Goal: Task Accomplishment & Management: Manage account settings

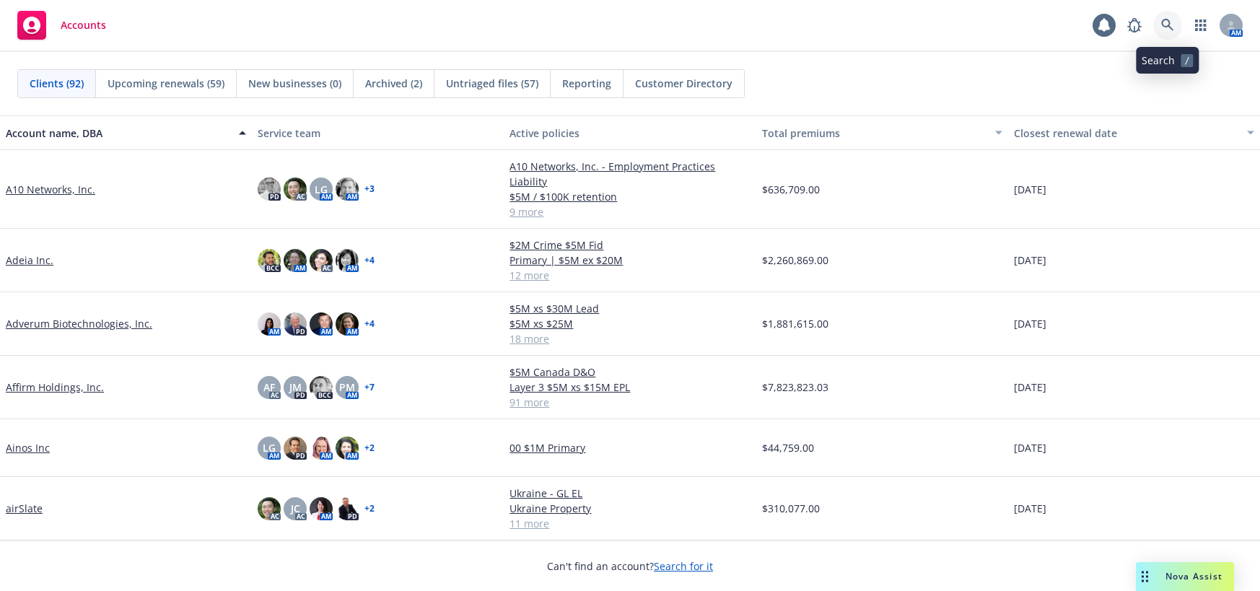
click at [1167, 22] on icon at bounding box center [1167, 25] width 13 height 13
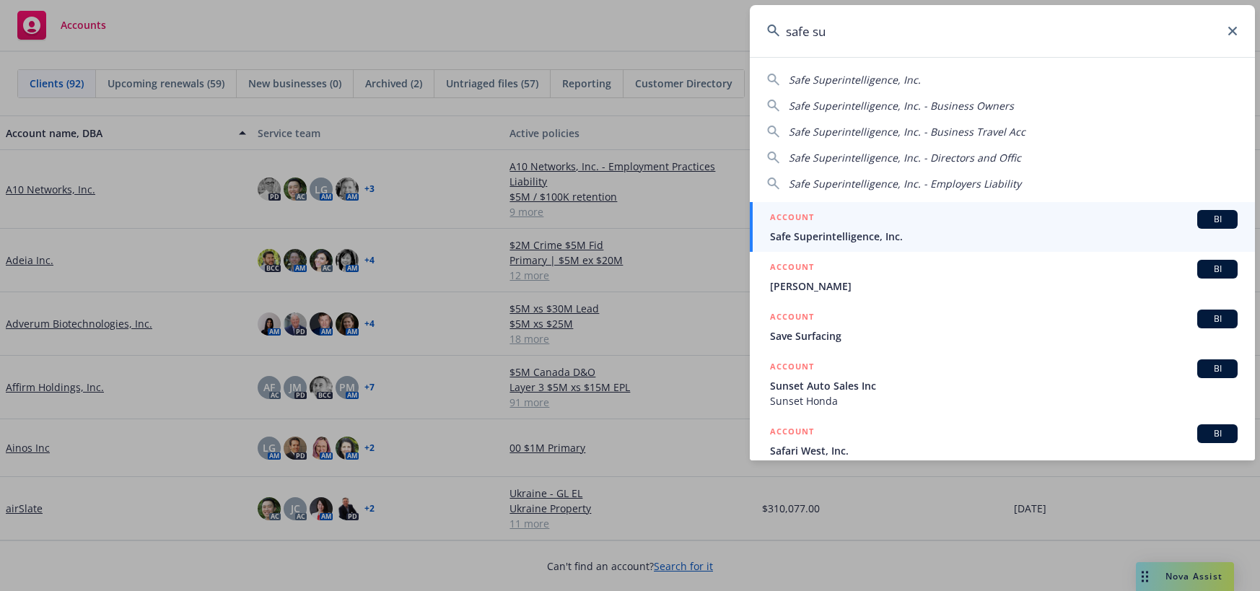
type input "safe su"
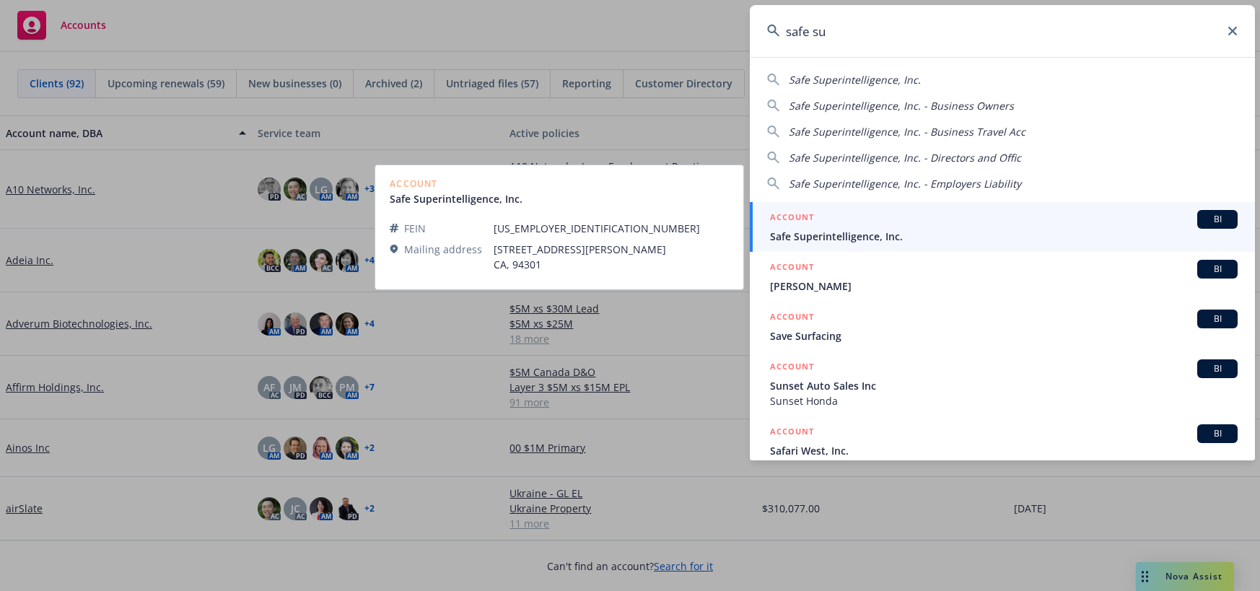
click at [852, 232] on span "Safe Superintelligence, Inc." at bounding box center [1004, 236] width 468 height 15
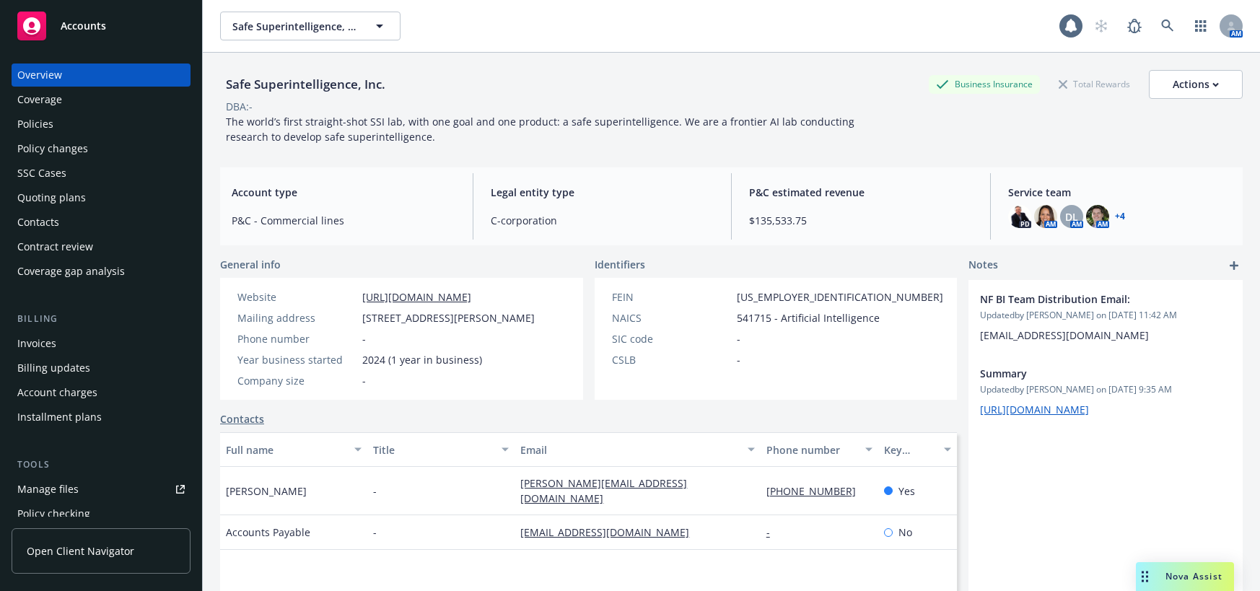
click at [40, 126] on div "Policies" at bounding box center [35, 124] width 36 height 23
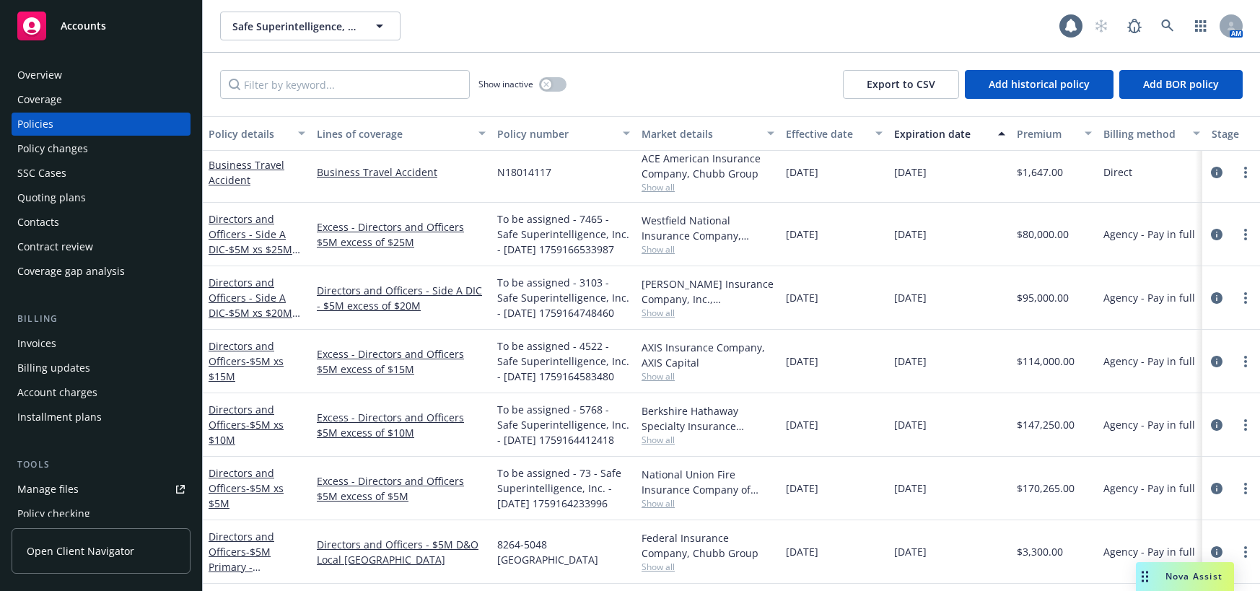
scroll to position [722, 0]
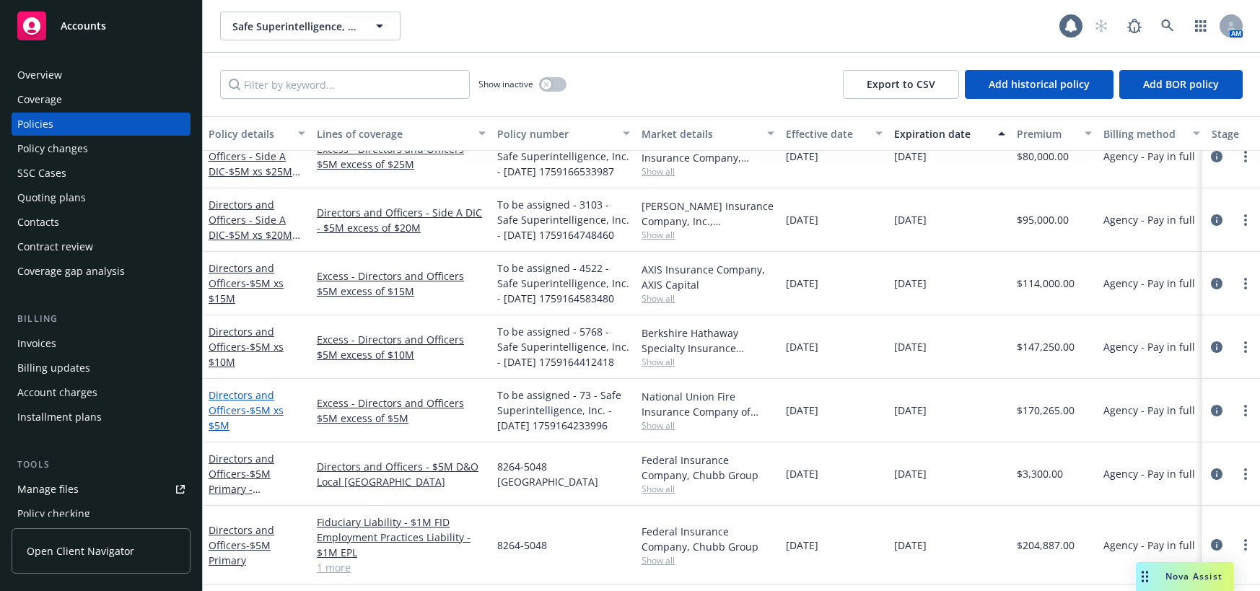
click at [266, 412] on span "- $5M xs $5M" at bounding box center [246, 417] width 75 height 29
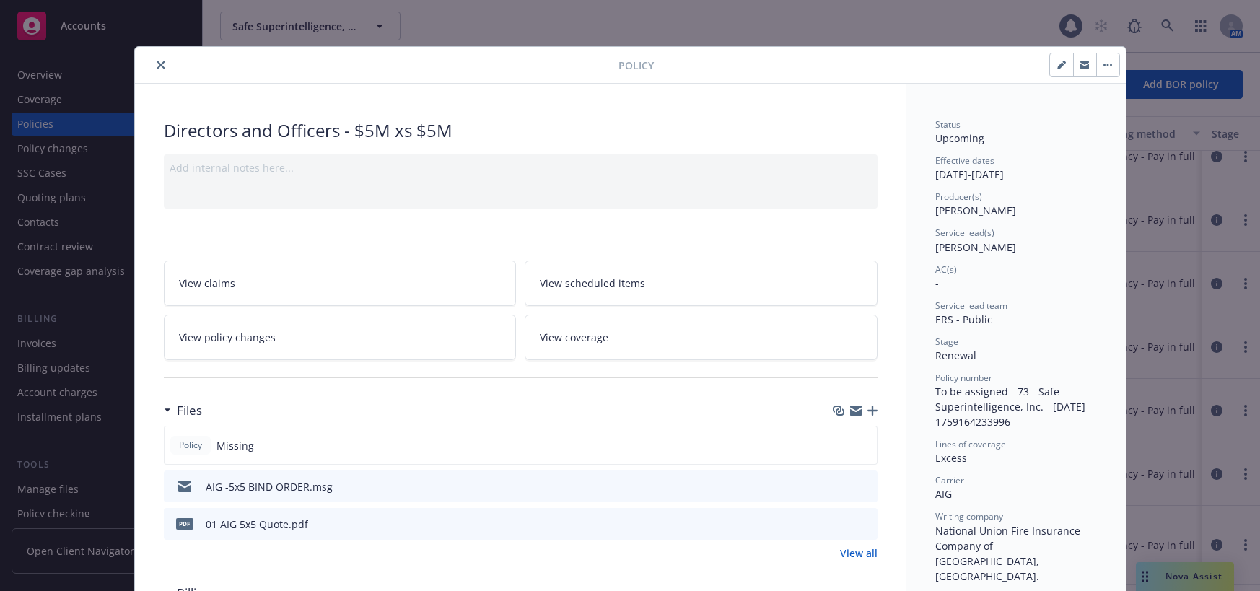
click at [1057, 64] on icon "button" at bounding box center [1061, 65] width 9 height 9
select select "RENEWAL"
select select "12"
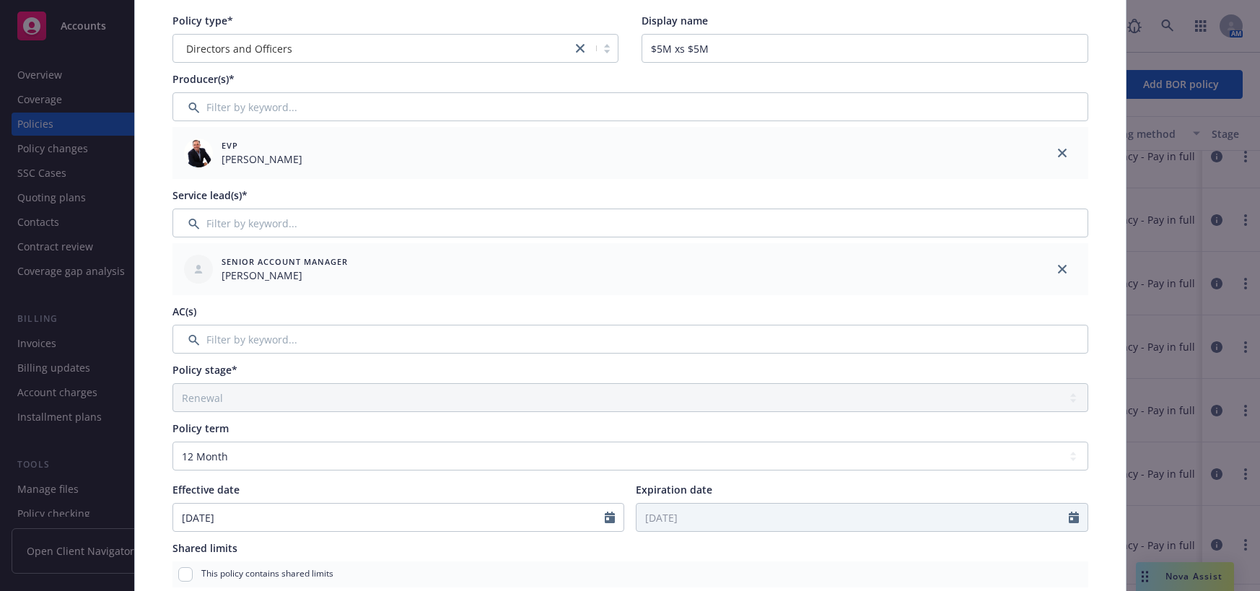
scroll to position [505, 0]
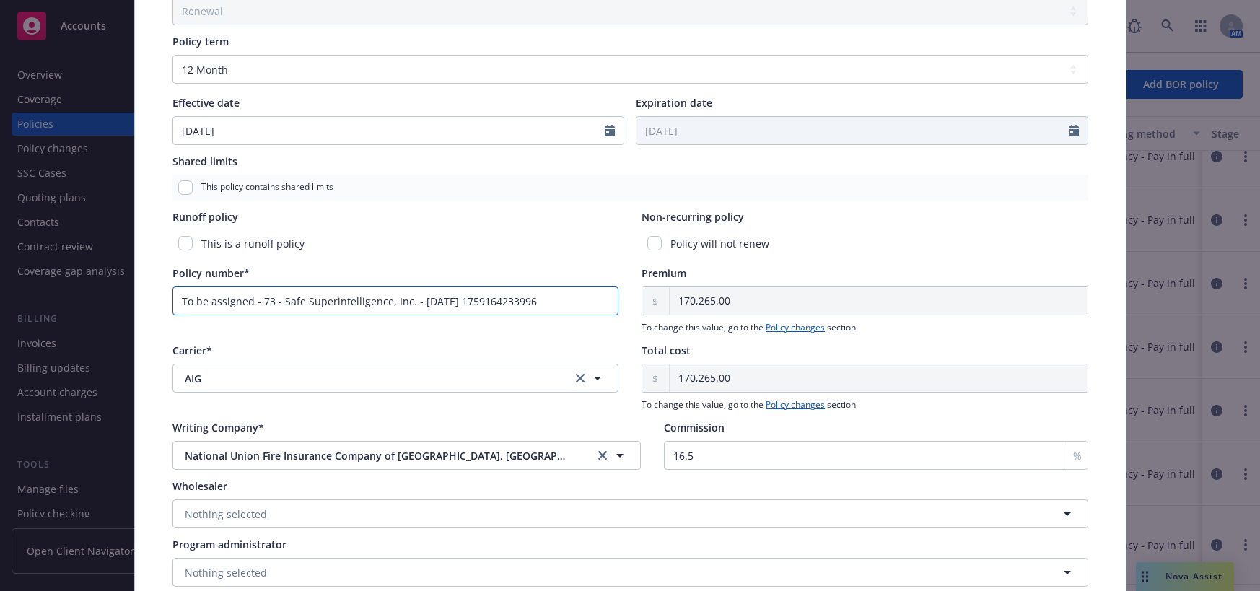
drag, startPoint x: 553, startPoint y: 304, endPoint x: 174, endPoint y: 302, distance: 379.5
click at [174, 302] on input "To be assigned - 73 - Safe Superintelligence, Inc. - [DATE] 1759164233996" at bounding box center [395, 300] width 447 height 29
paste input "[PHONE_NUMBER]"
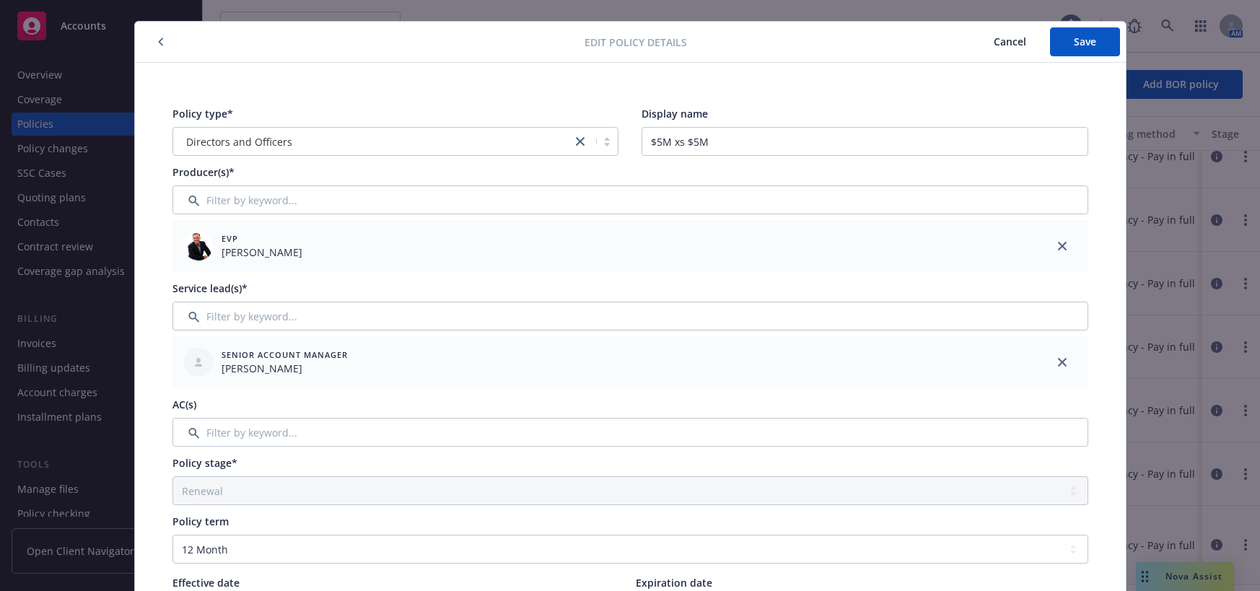
scroll to position [0, 0]
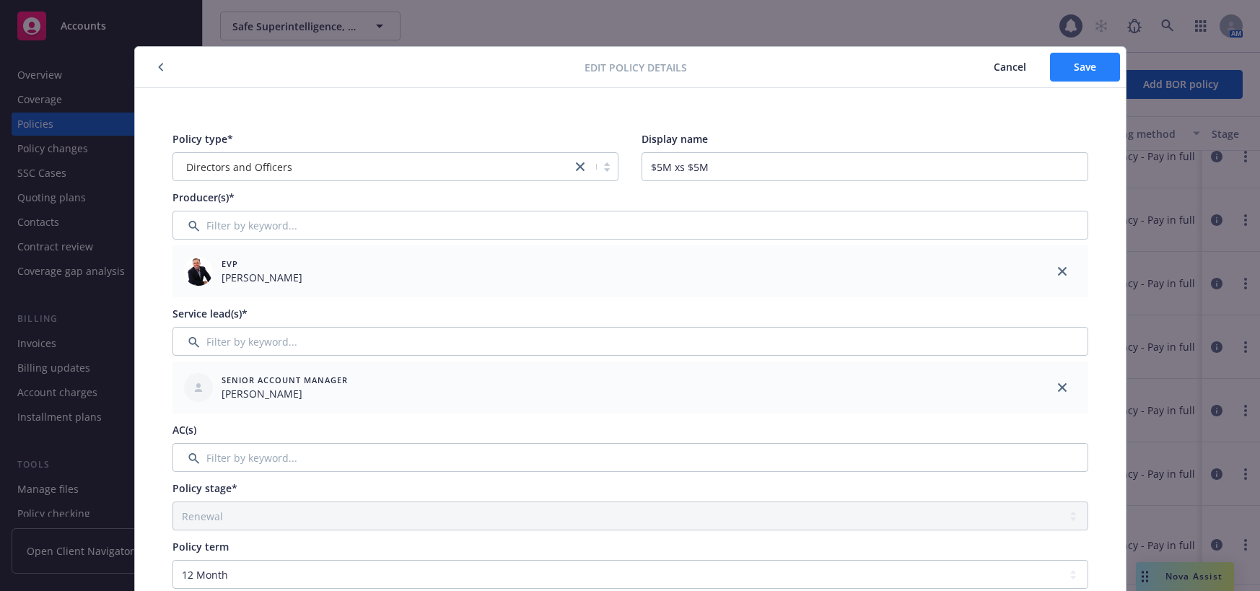
type input "[PHONE_NUMBER]"
click at [1089, 64] on span "Save" at bounding box center [1085, 67] width 22 height 14
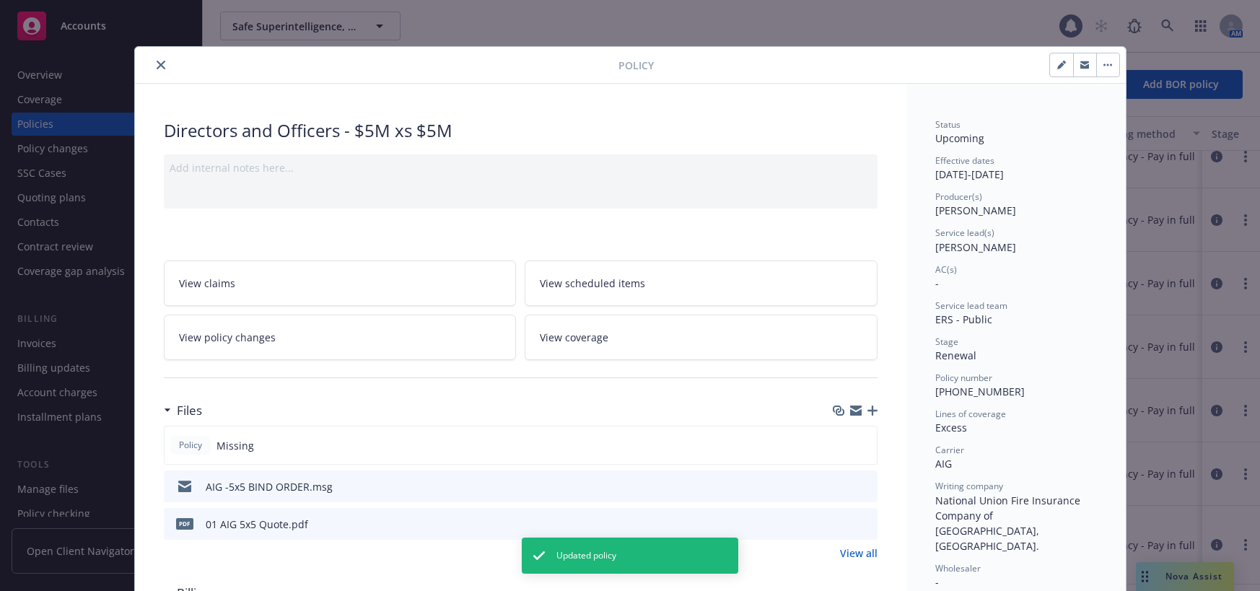
click at [157, 66] on icon "close" at bounding box center [161, 65] width 9 height 9
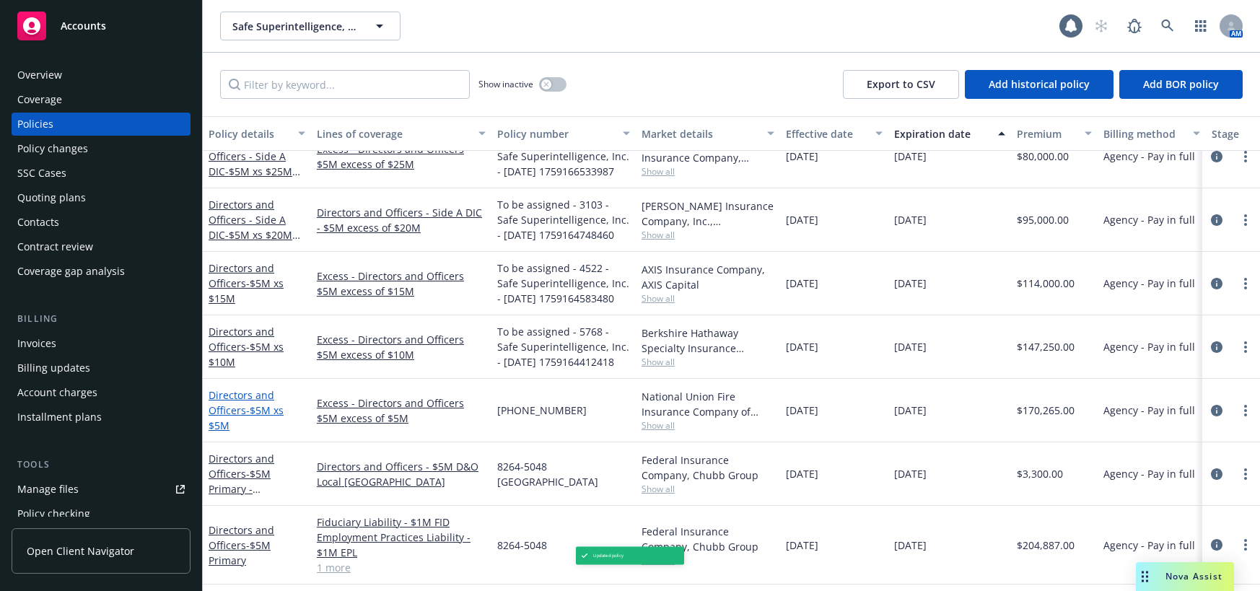
click at [268, 411] on span "- $5M xs $5M" at bounding box center [246, 417] width 75 height 29
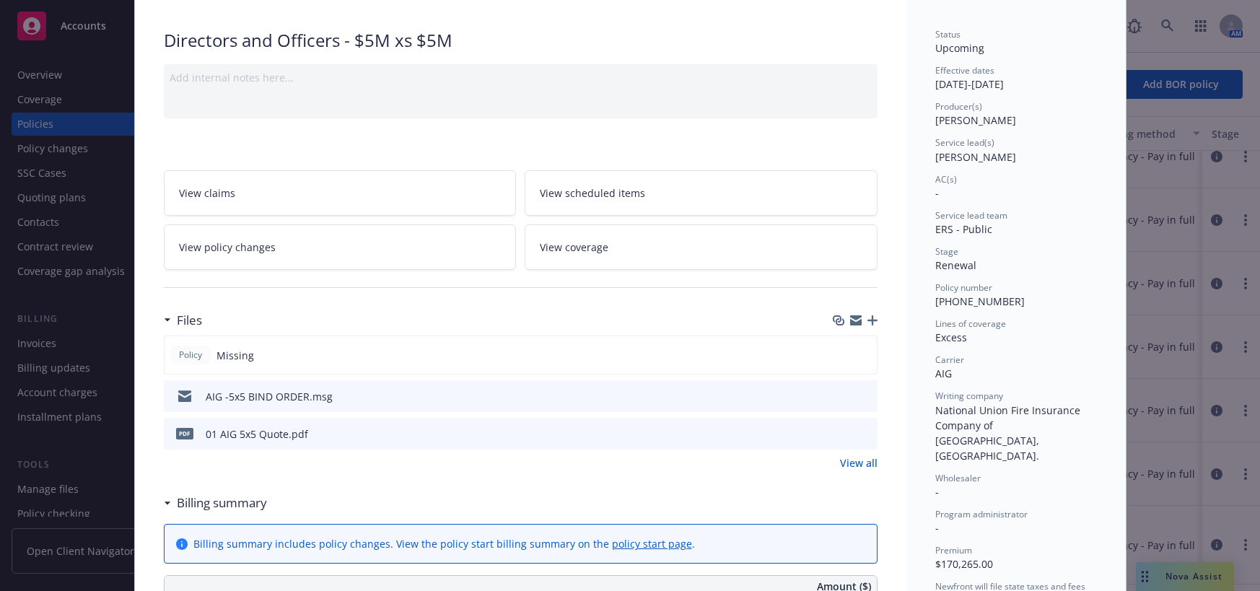
scroll to position [115, 0]
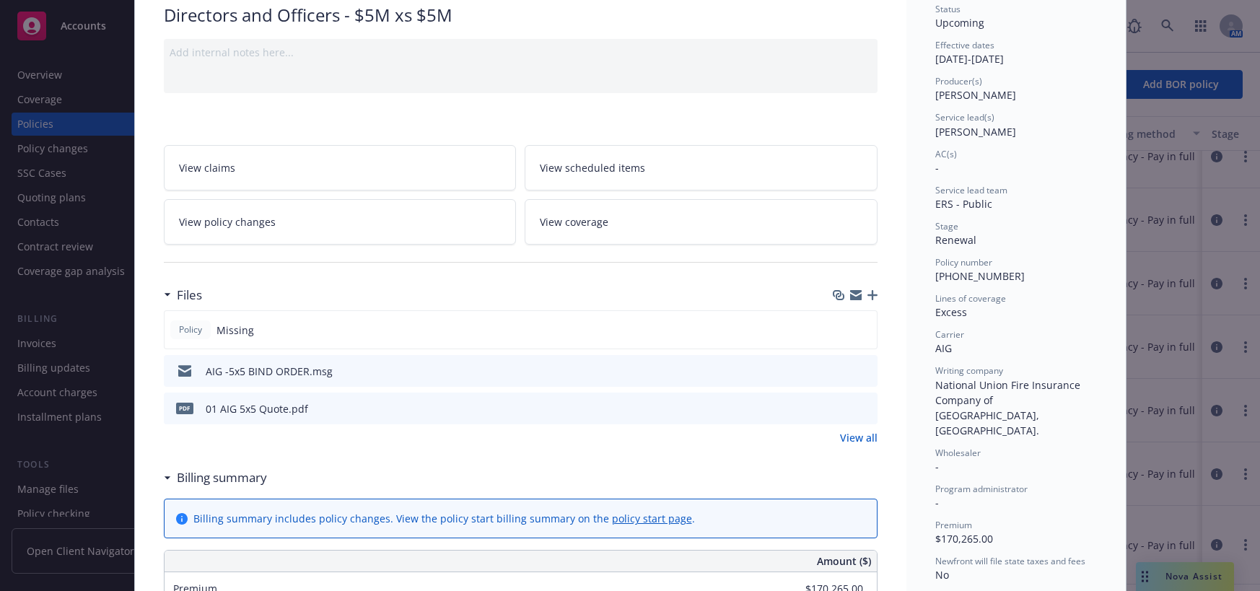
click at [867, 296] on icon "button" at bounding box center [872, 295] width 10 height 10
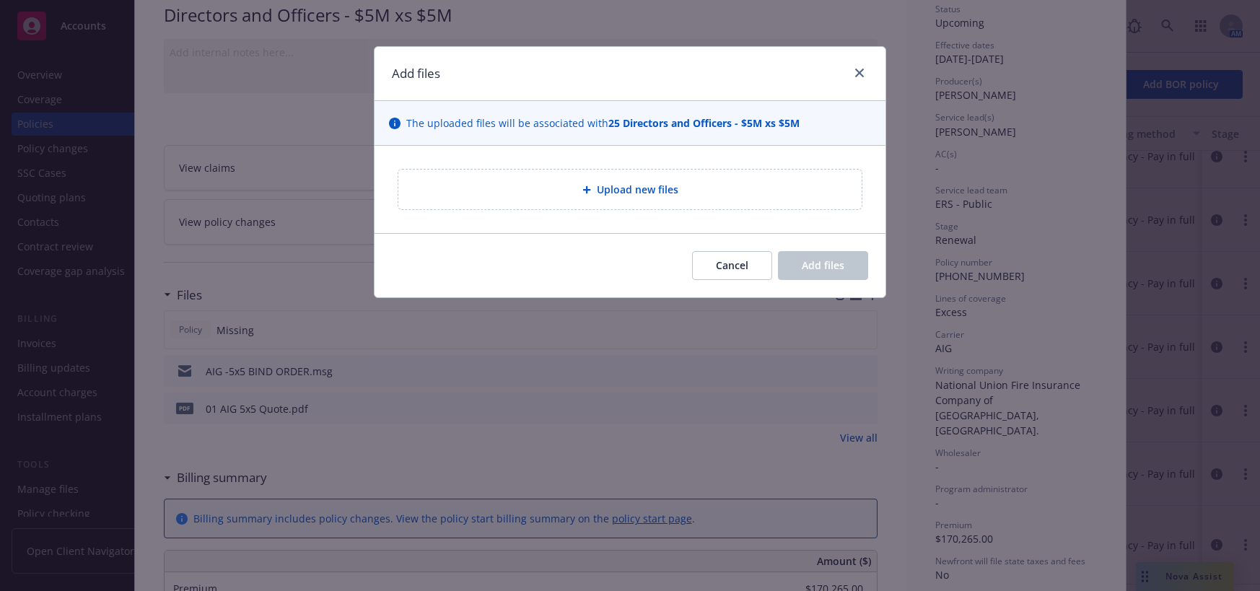
click at [655, 188] on span "Upload new files" at bounding box center [638, 189] width 82 height 15
click at [647, 189] on span "Upload new files" at bounding box center [638, 189] width 82 height 15
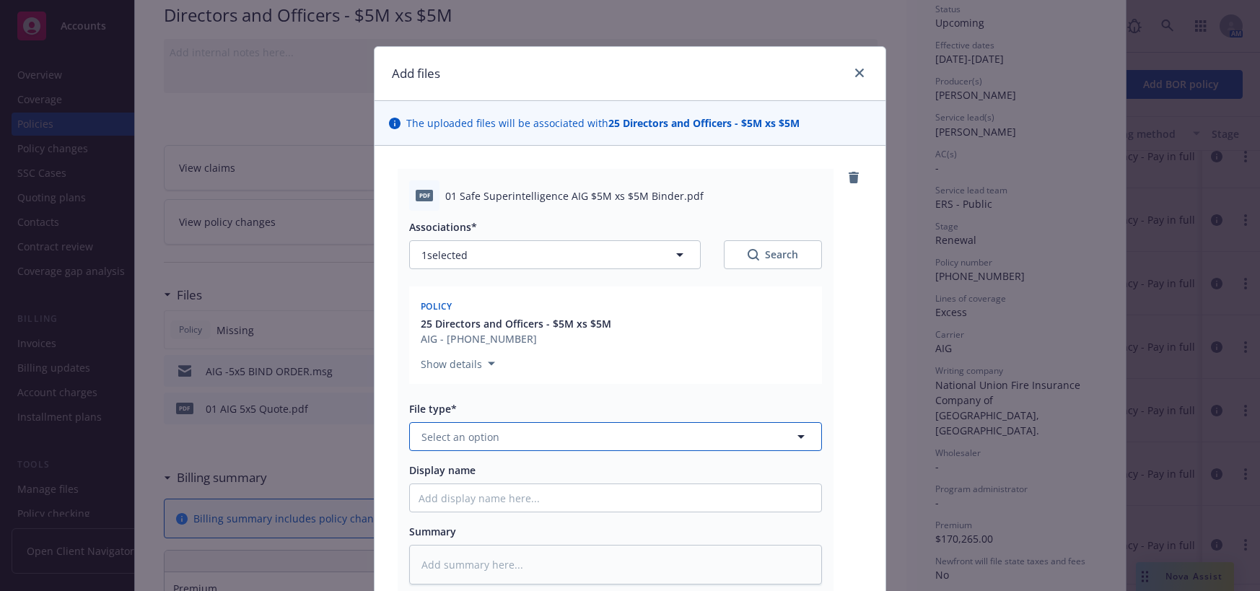
click at [463, 442] on span "Select an option" at bounding box center [460, 436] width 78 height 15
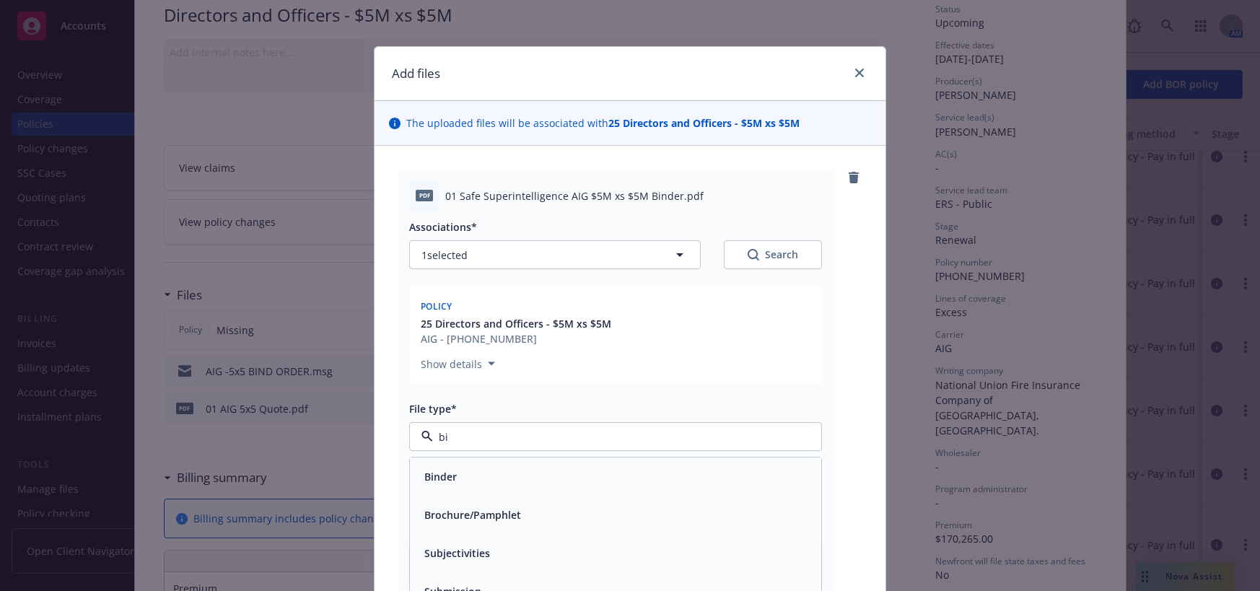
type input "bin"
click at [439, 480] on span "Binder" at bounding box center [440, 476] width 32 height 15
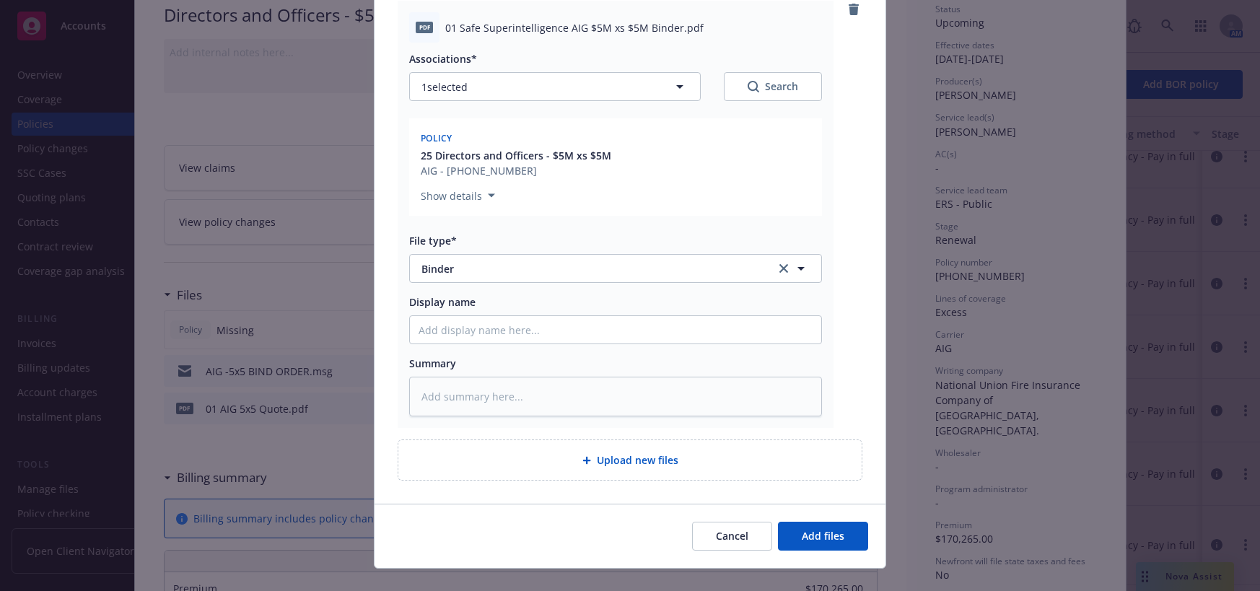
scroll to position [192, 0]
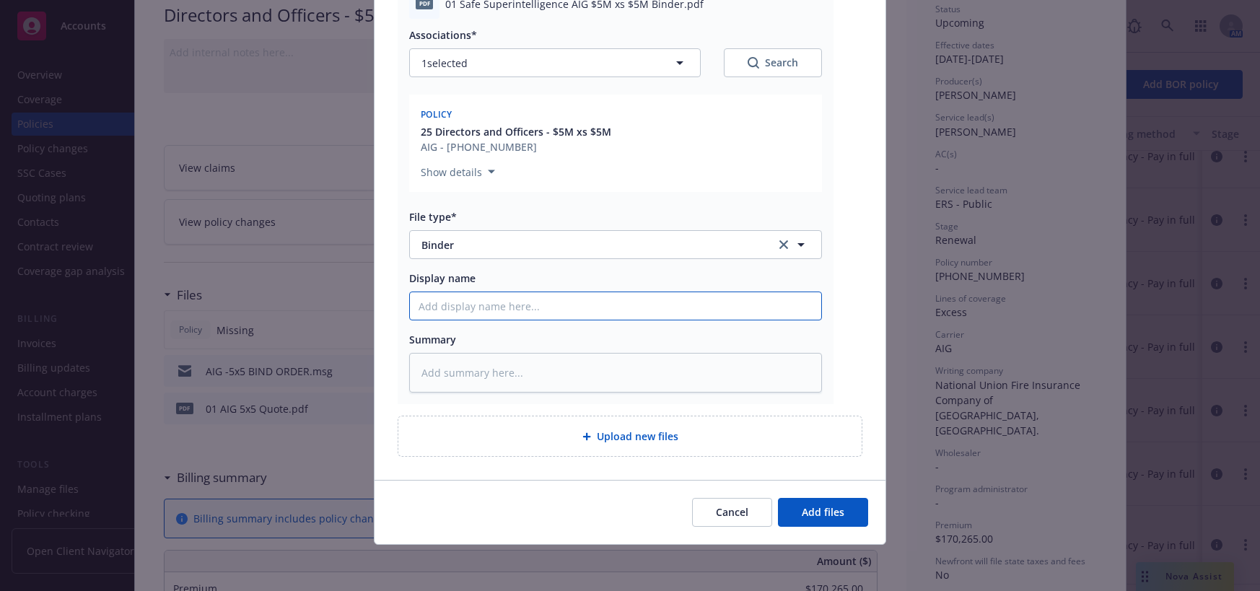
click at [512, 311] on input "Display name" at bounding box center [615, 305] width 411 height 27
type textarea "x"
type input "0"
type textarea "x"
type input "01"
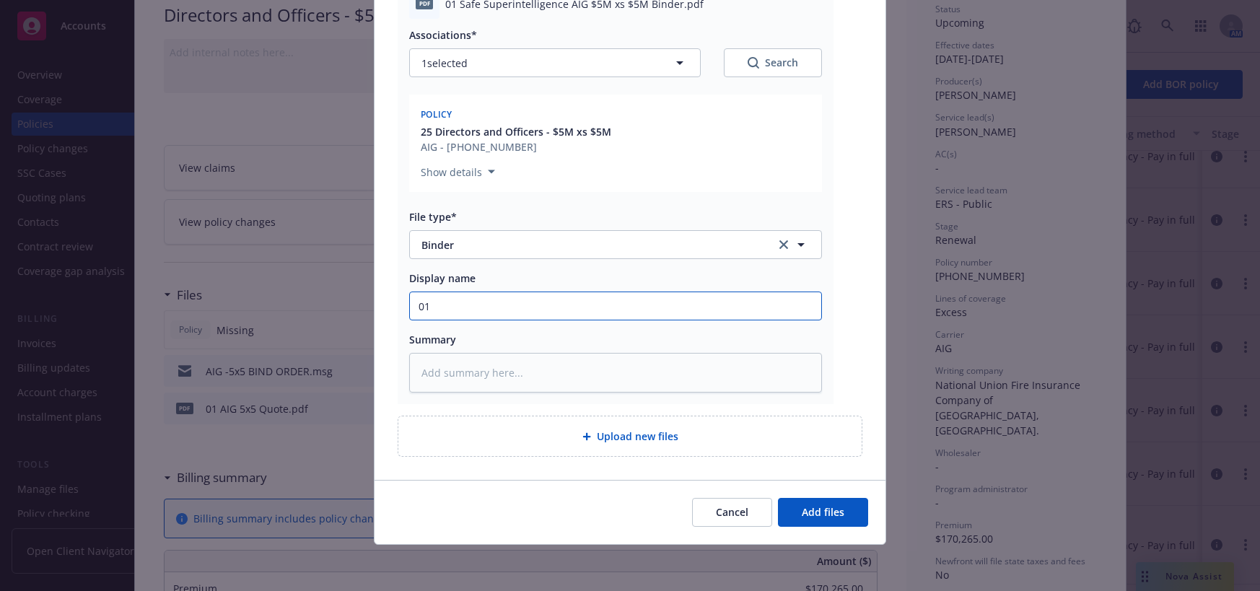
type textarea "x"
type input "01"
type textarea "x"
type input "01 A"
type textarea "x"
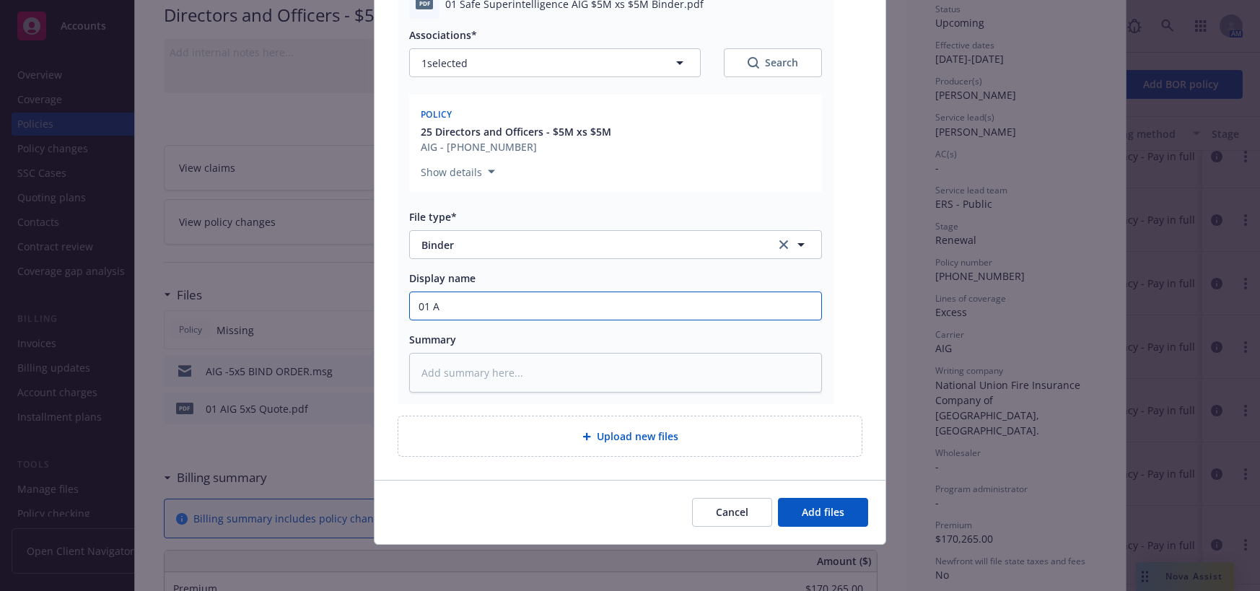
type input "01 AI"
type textarea "x"
type input "01 AIG"
type textarea "x"
type input "01 AIG $"
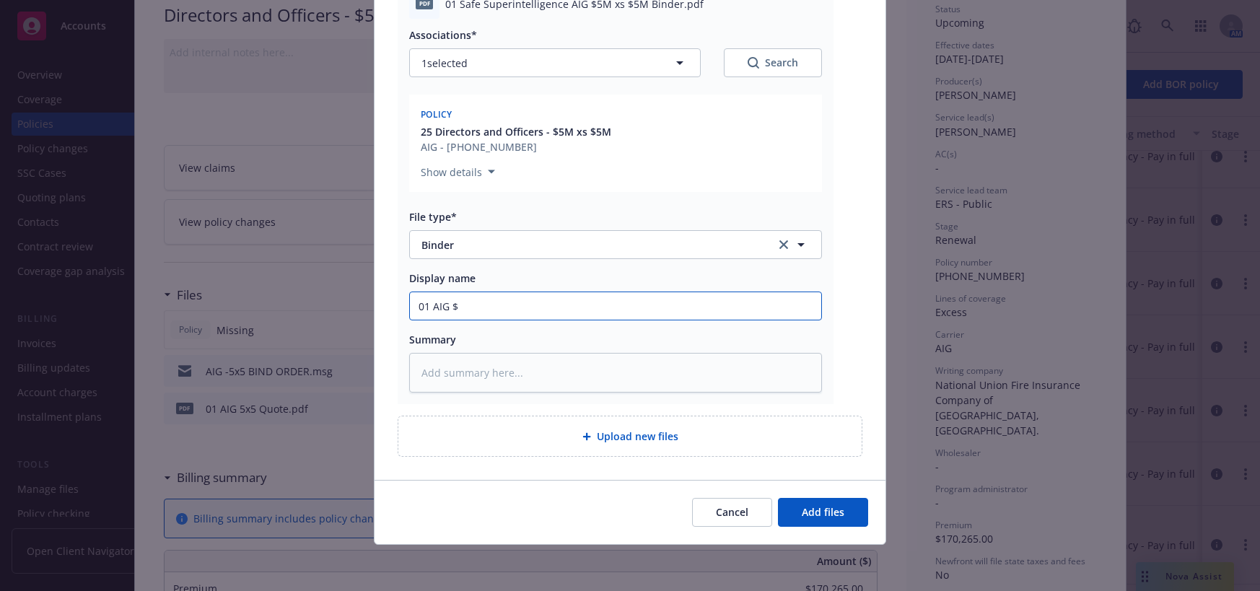
type textarea "x"
type input "01 AIG $5"
type textarea "x"
type input "01 AIG $5M"
type textarea "x"
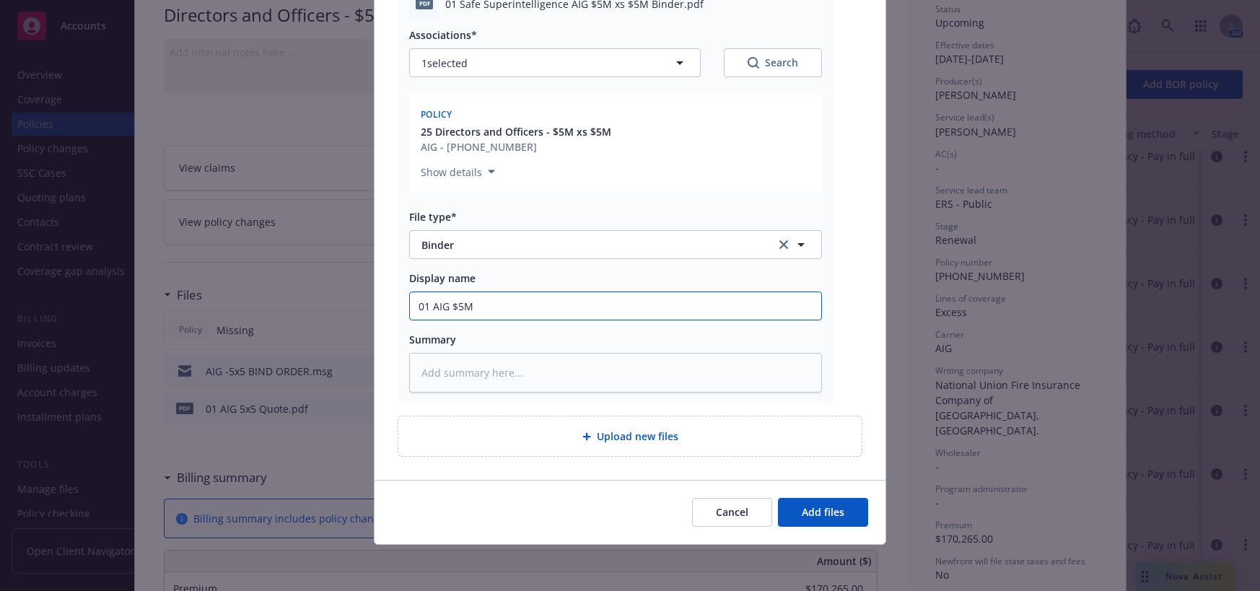
type input "01 AIG $5M"
type textarea "x"
type input "01 AIG $5M x"
type textarea "x"
type input "01 AIG $5M xs"
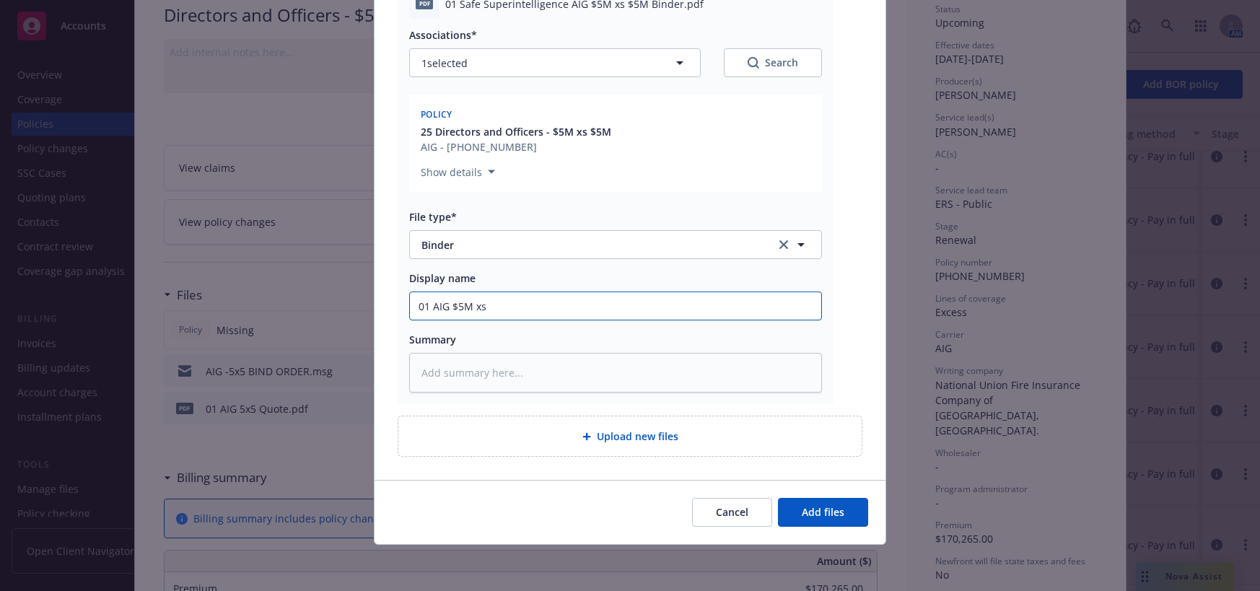
type textarea "x"
type input "01 AIG $5M xs"
type textarea "x"
type input "01 AIG $5M xs $"
type textarea "x"
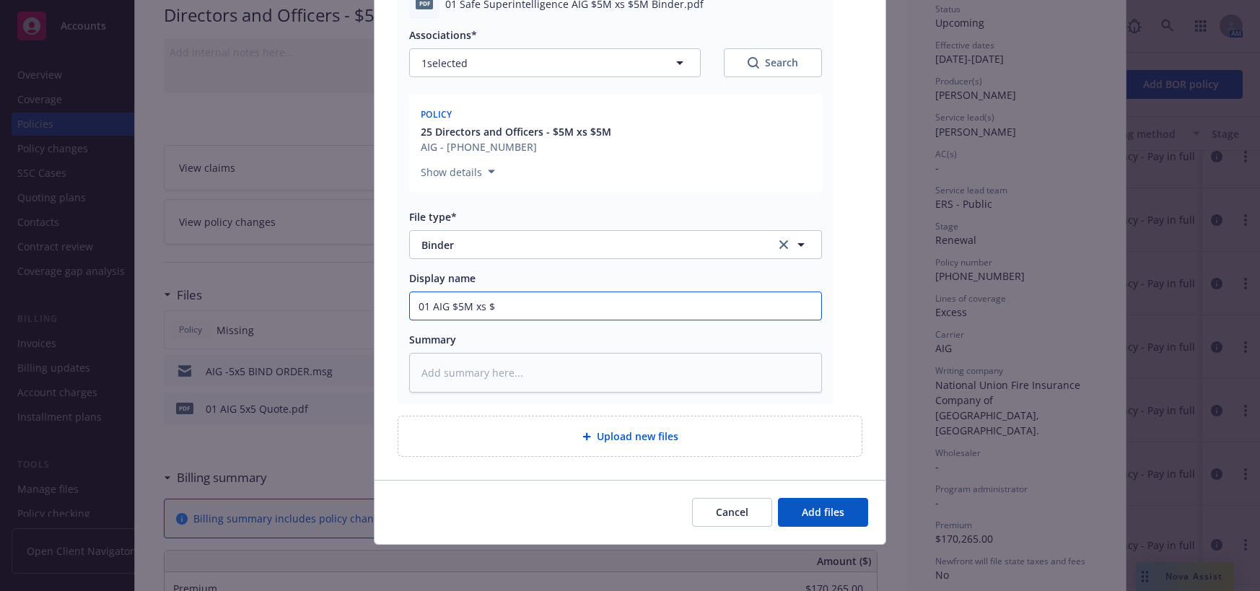
type input "01 AIG $5M xs $5"
type textarea "x"
type input "01 AIG $5M xs $5M"
type textarea "x"
type input "01 AIG $5M xs $5M"
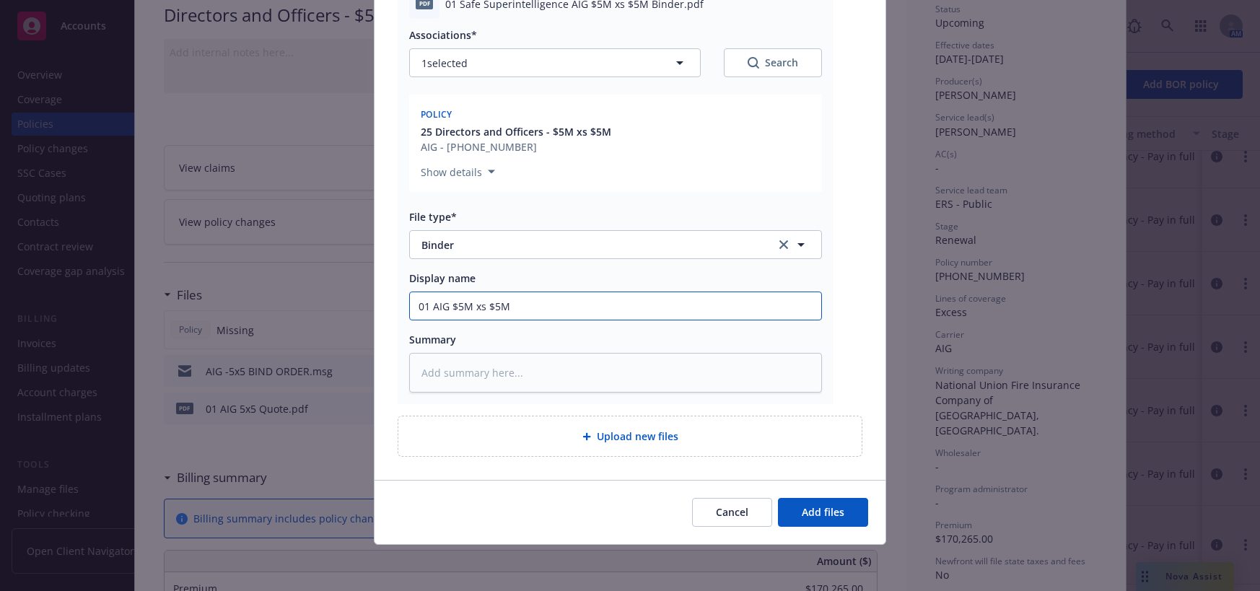
type textarea "x"
type input "01 AIG $5M xs $5M B"
type textarea "x"
type input "01 AIG $5M xs $5M Bi"
type textarea "x"
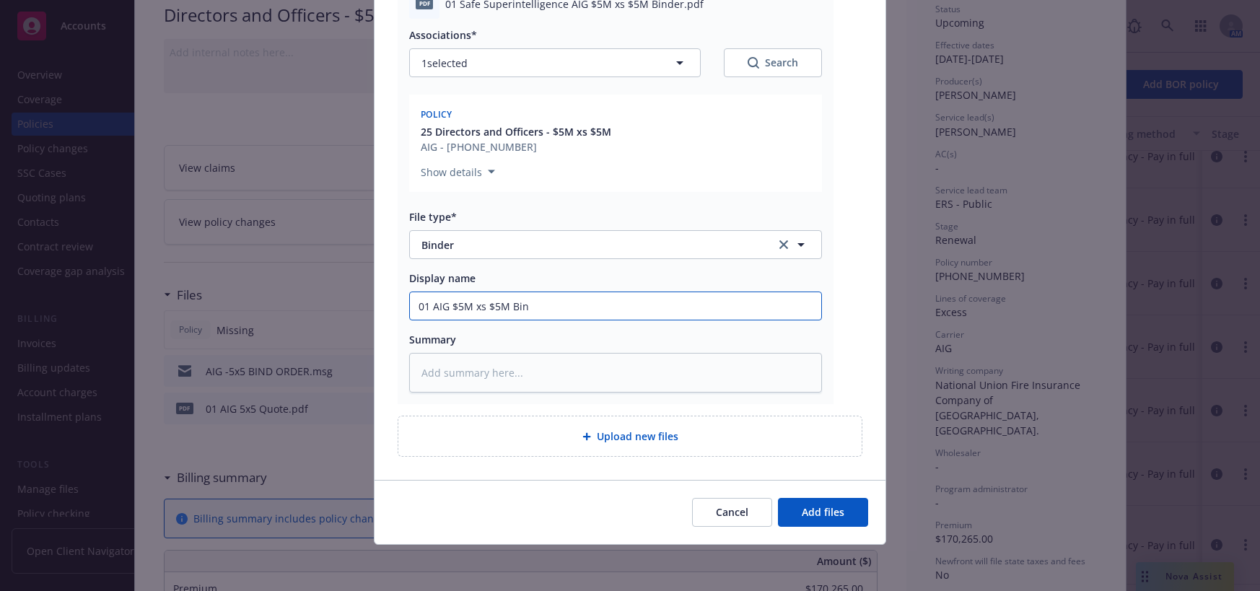
type input "01 AIG $5M xs $5M Bind"
type textarea "x"
type input "01 AIG $5M xs $5M Binde"
type textarea "x"
type input "01 AIG $5M xs $5M Binder"
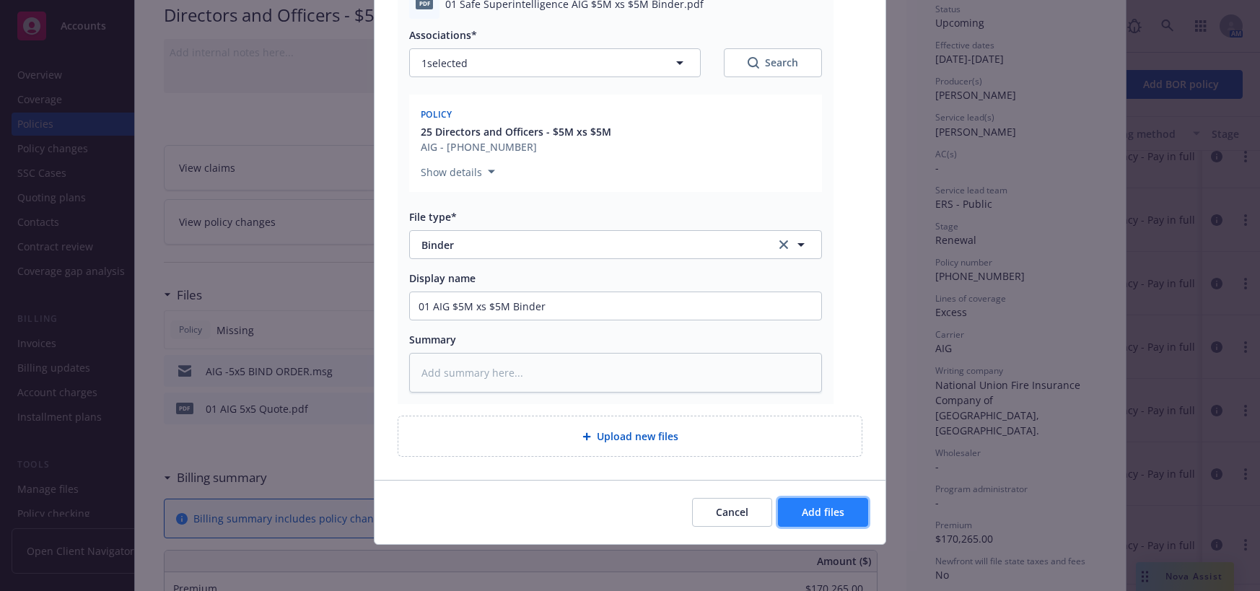
click at [823, 511] on span "Add files" at bounding box center [823, 512] width 43 height 14
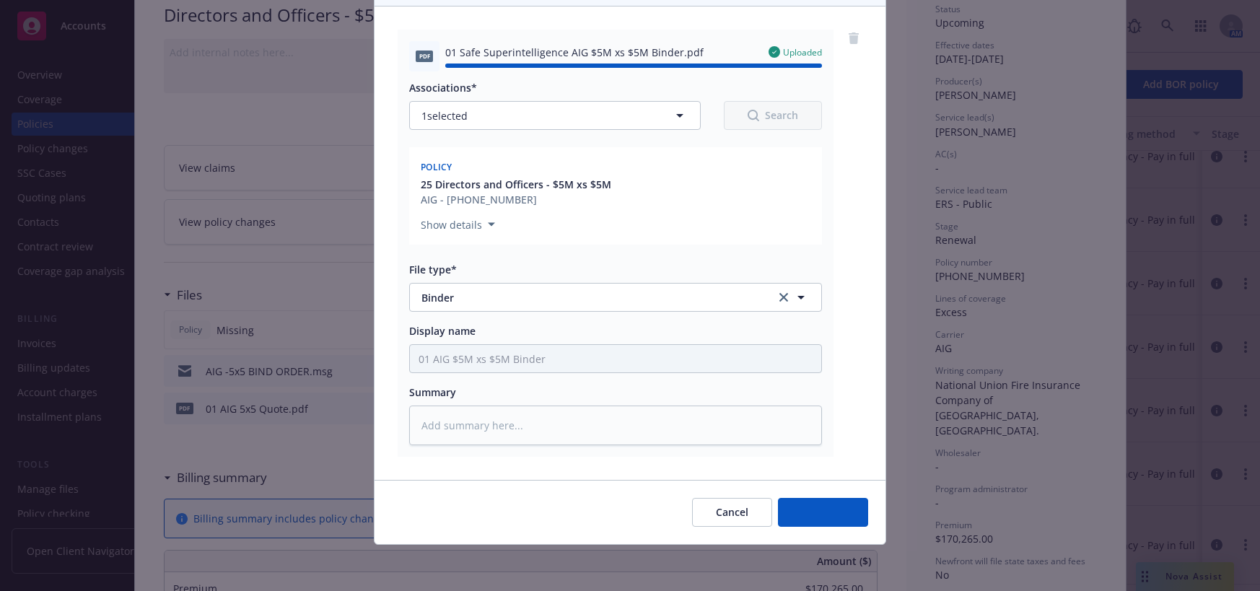
type textarea "x"
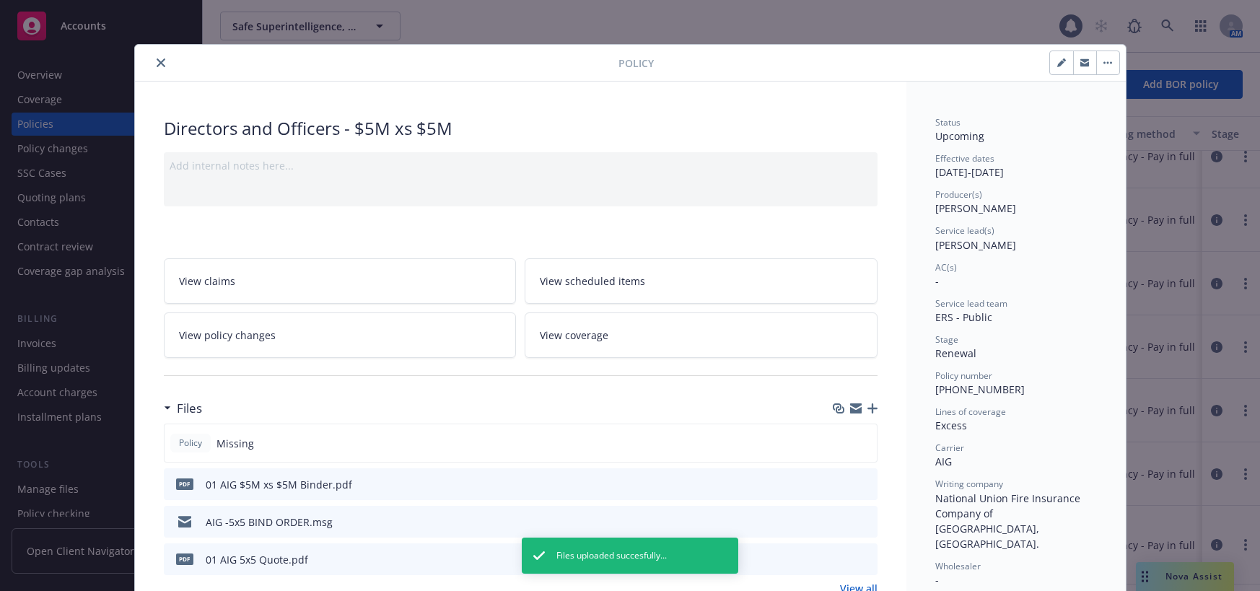
scroll to position [0, 0]
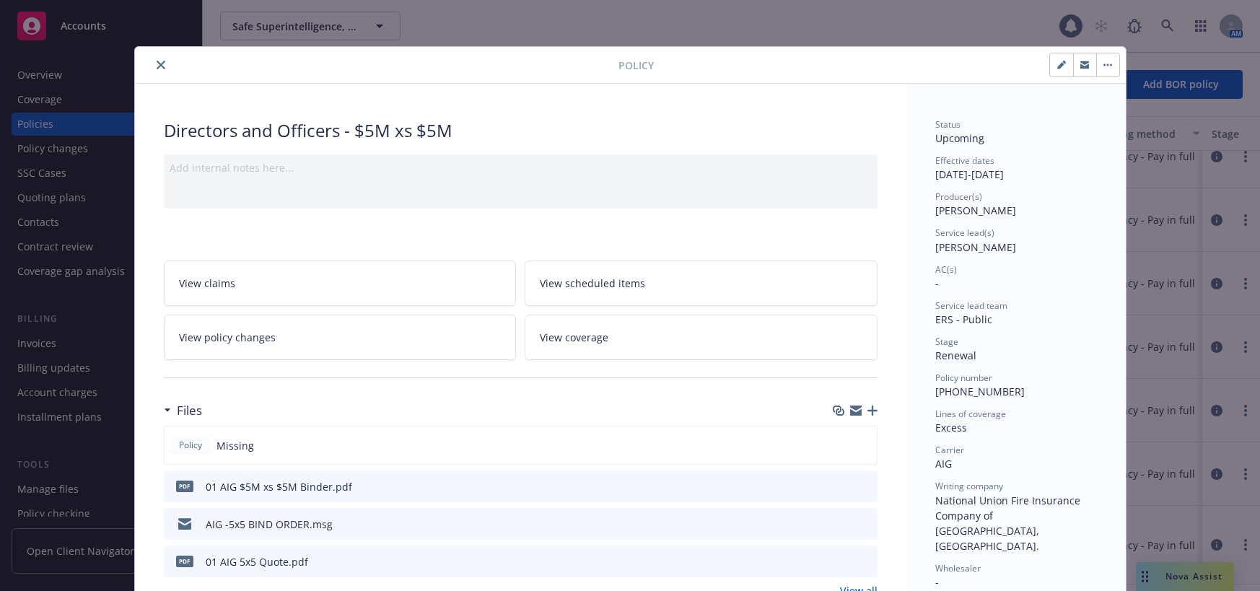
click at [157, 66] on icon "close" at bounding box center [161, 65] width 9 height 9
